Goal: Task Accomplishment & Management: Manage account settings

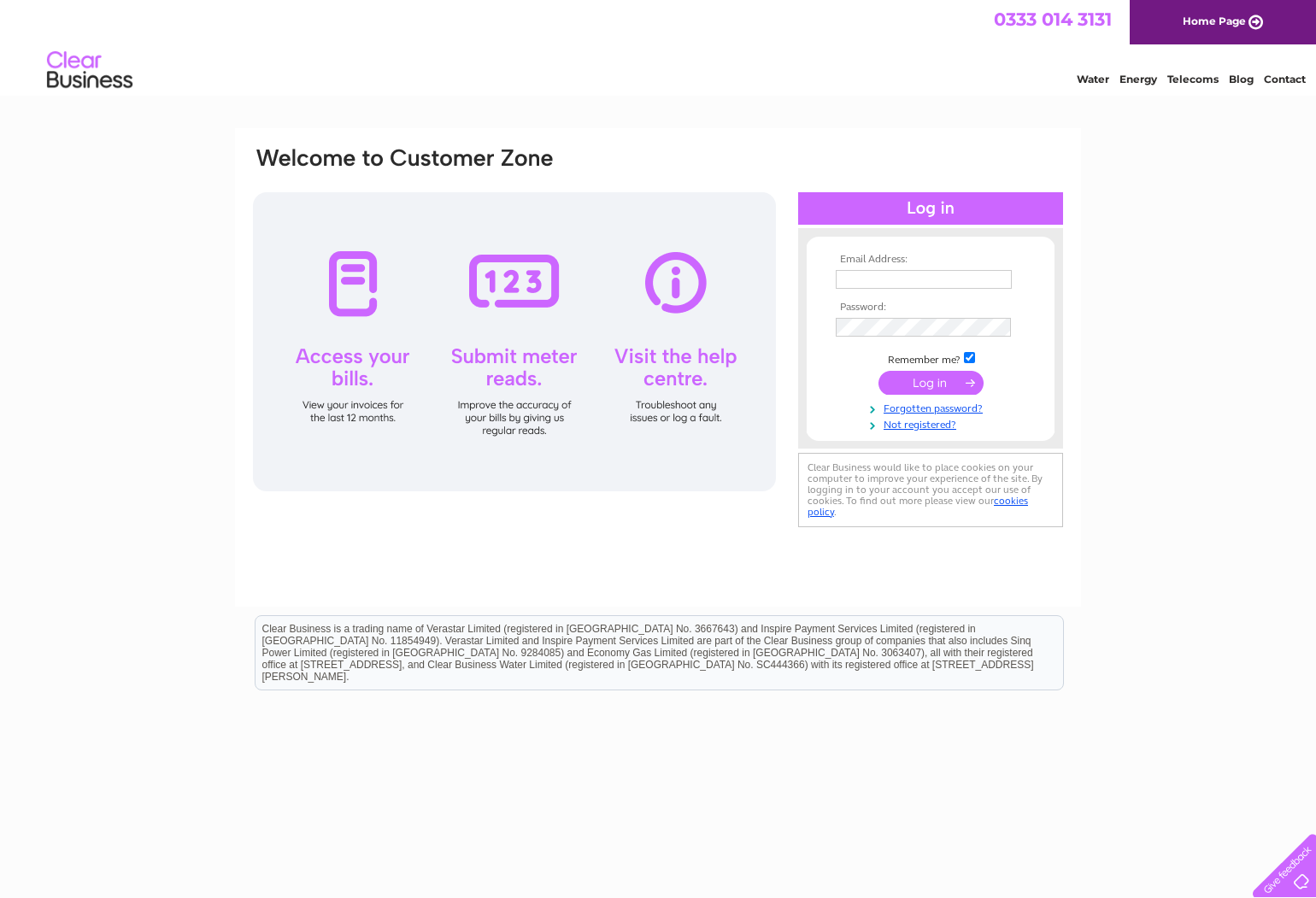
type input "g.brown@rankins-skye.co.uk"
click at [960, 386] on input "submit" at bounding box center [931, 382] width 105 height 24
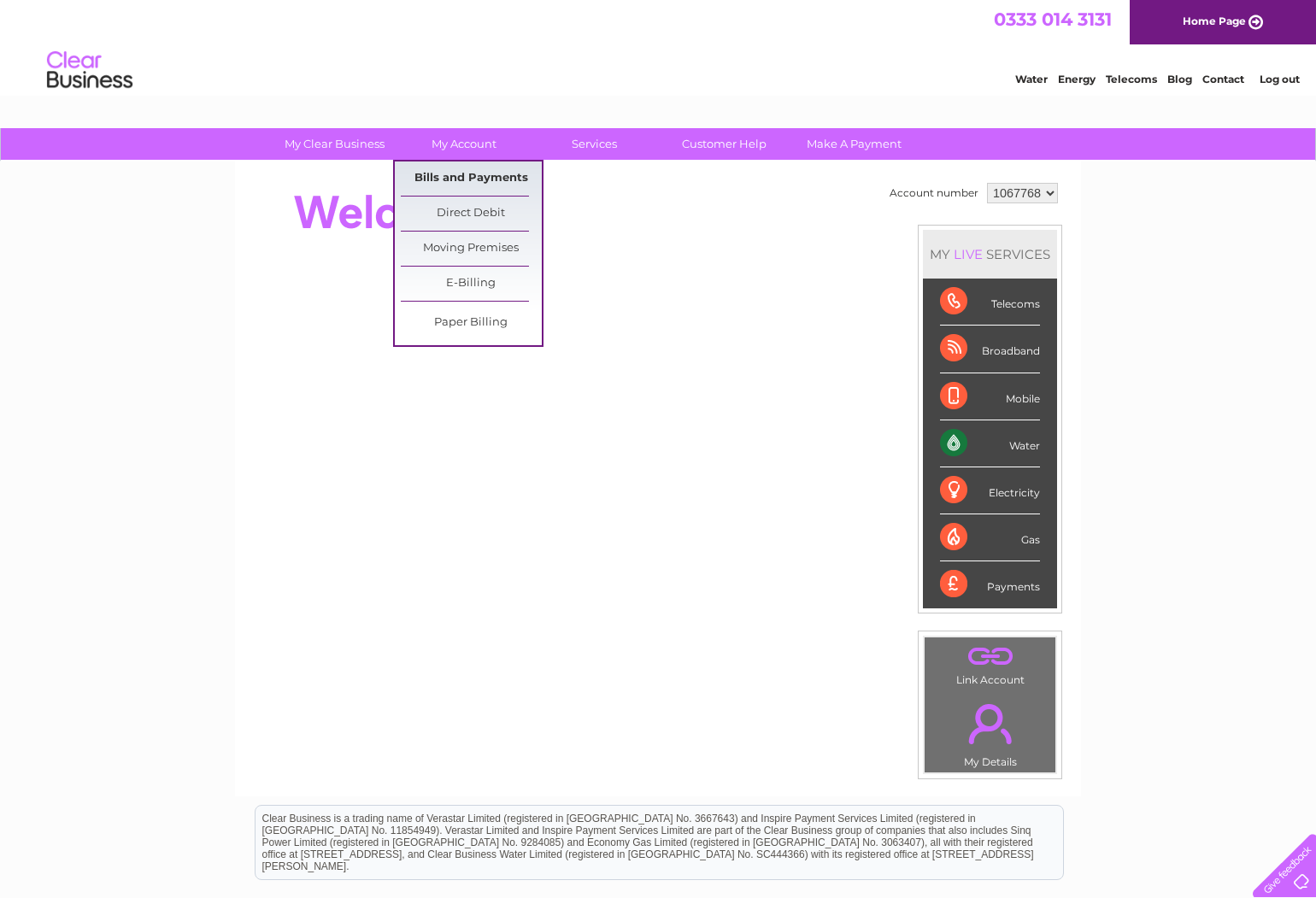
click at [473, 167] on link "Bills and Payments" at bounding box center [471, 179] width 141 height 34
click at [496, 182] on link "Bills and Payments" at bounding box center [471, 179] width 141 height 34
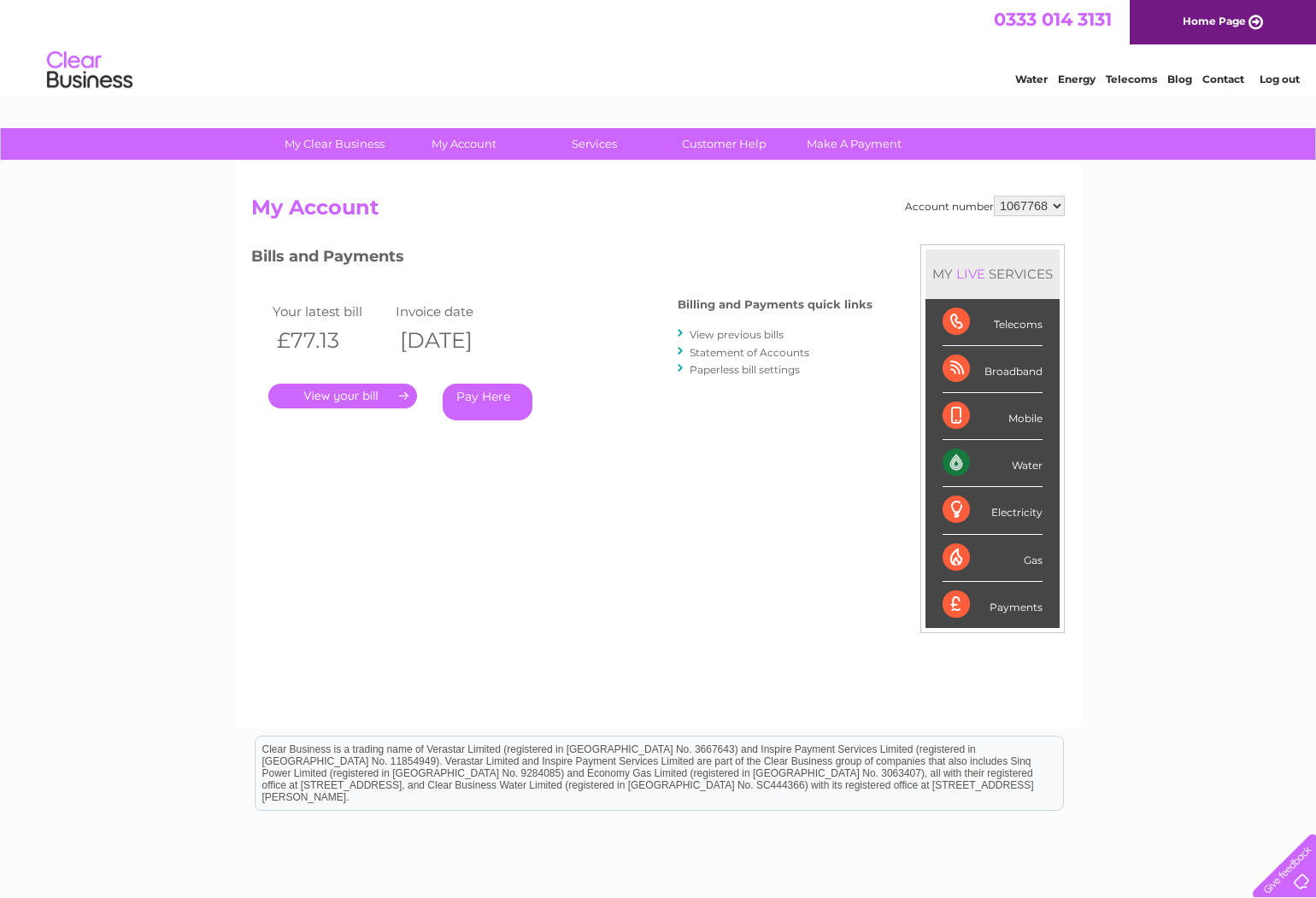
click at [376, 395] on link "." at bounding box center [343, 396] width 149 height 25
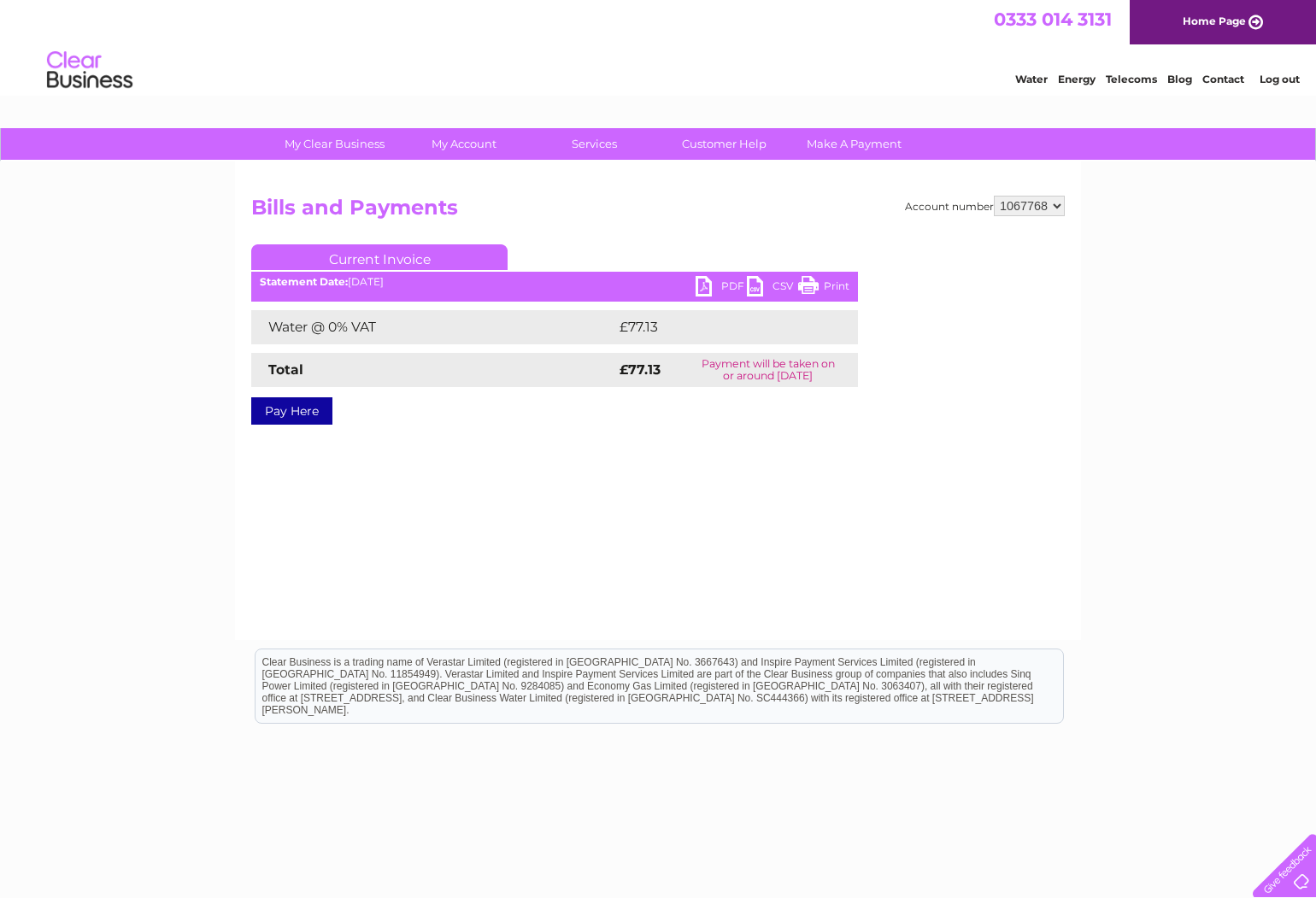
click at [731, 278] on link "PDF" at bounding box center [720, 288] width 51 height 25
